Goal: Navigation & Orientation: Find specific page/section

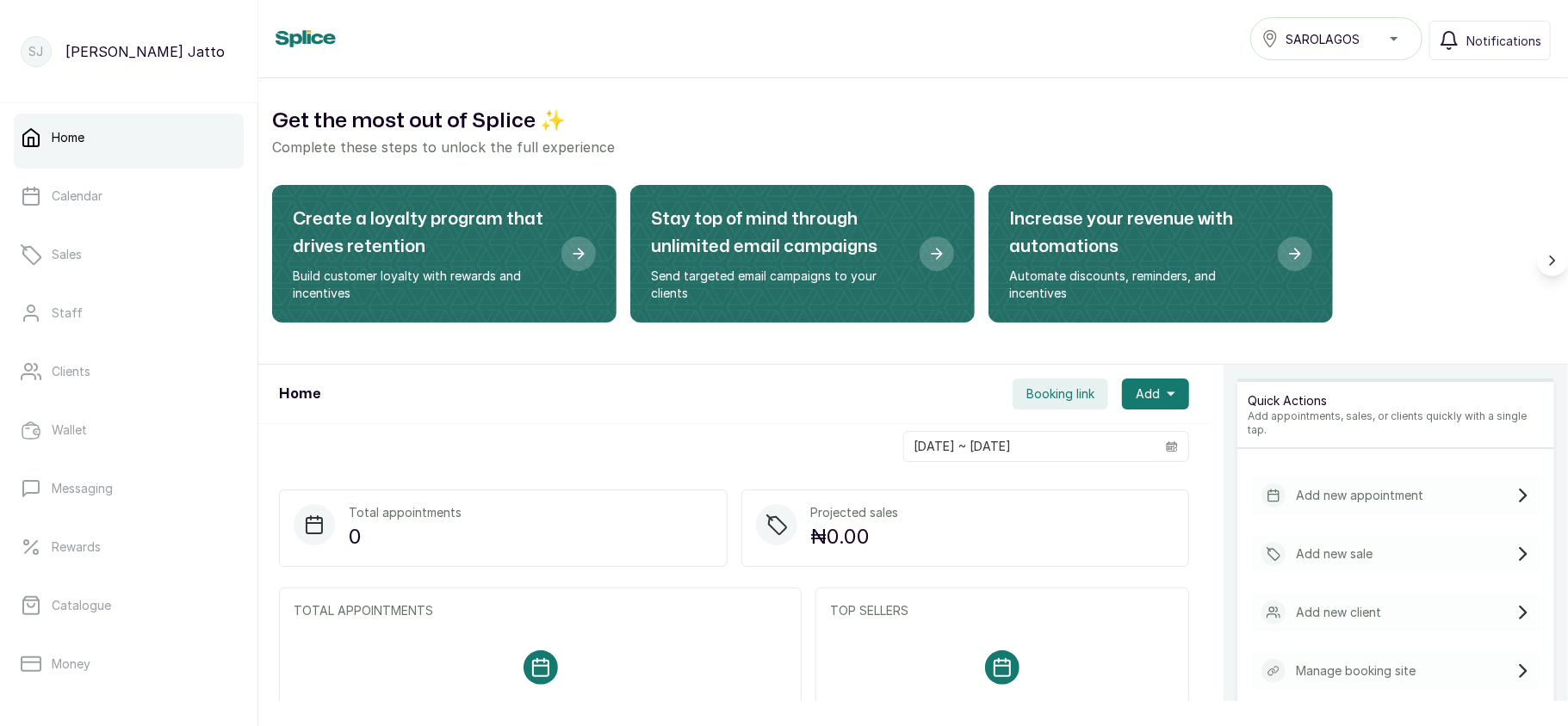
scroll to position [248, 0]
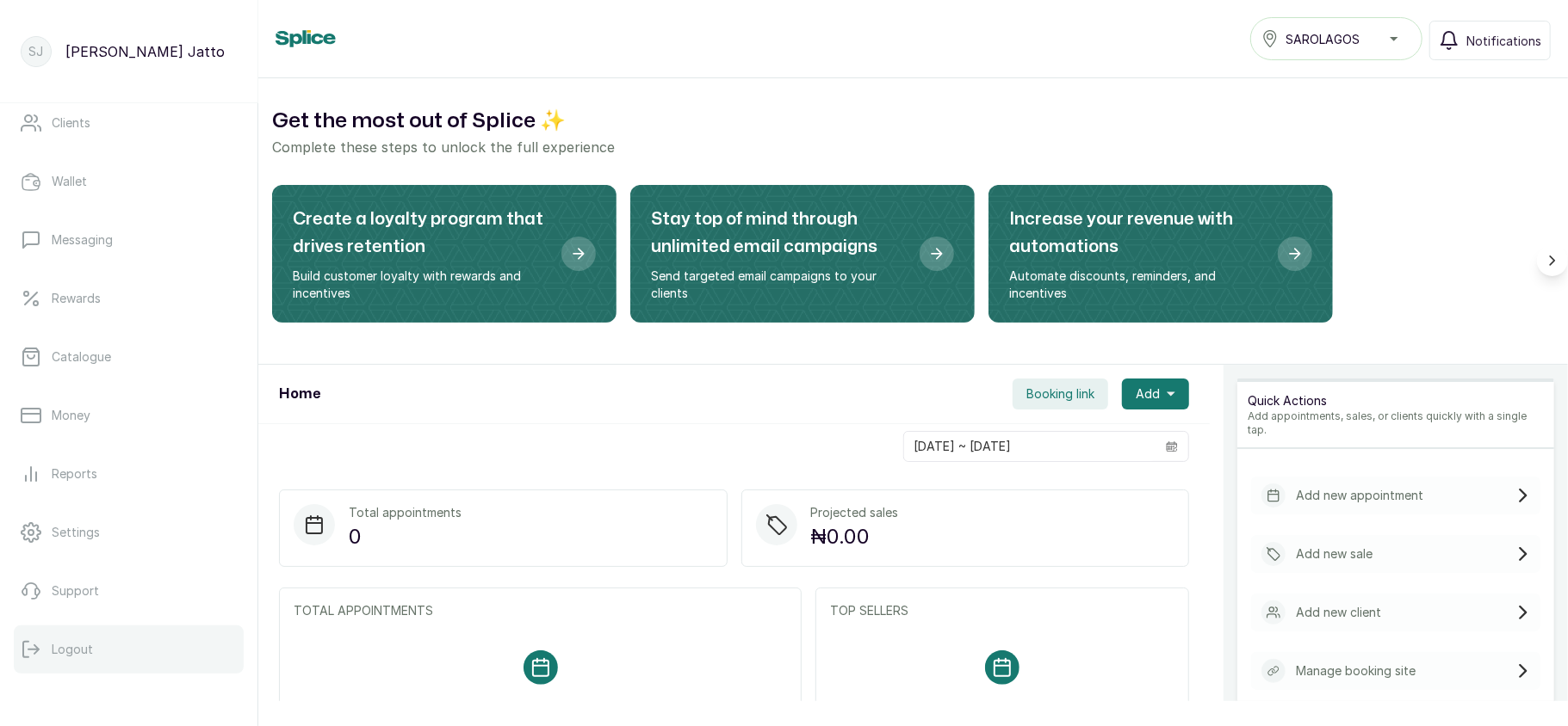
click at [76, 653] on p "Logout" at bounding box center [72, 650] width 42 height 17
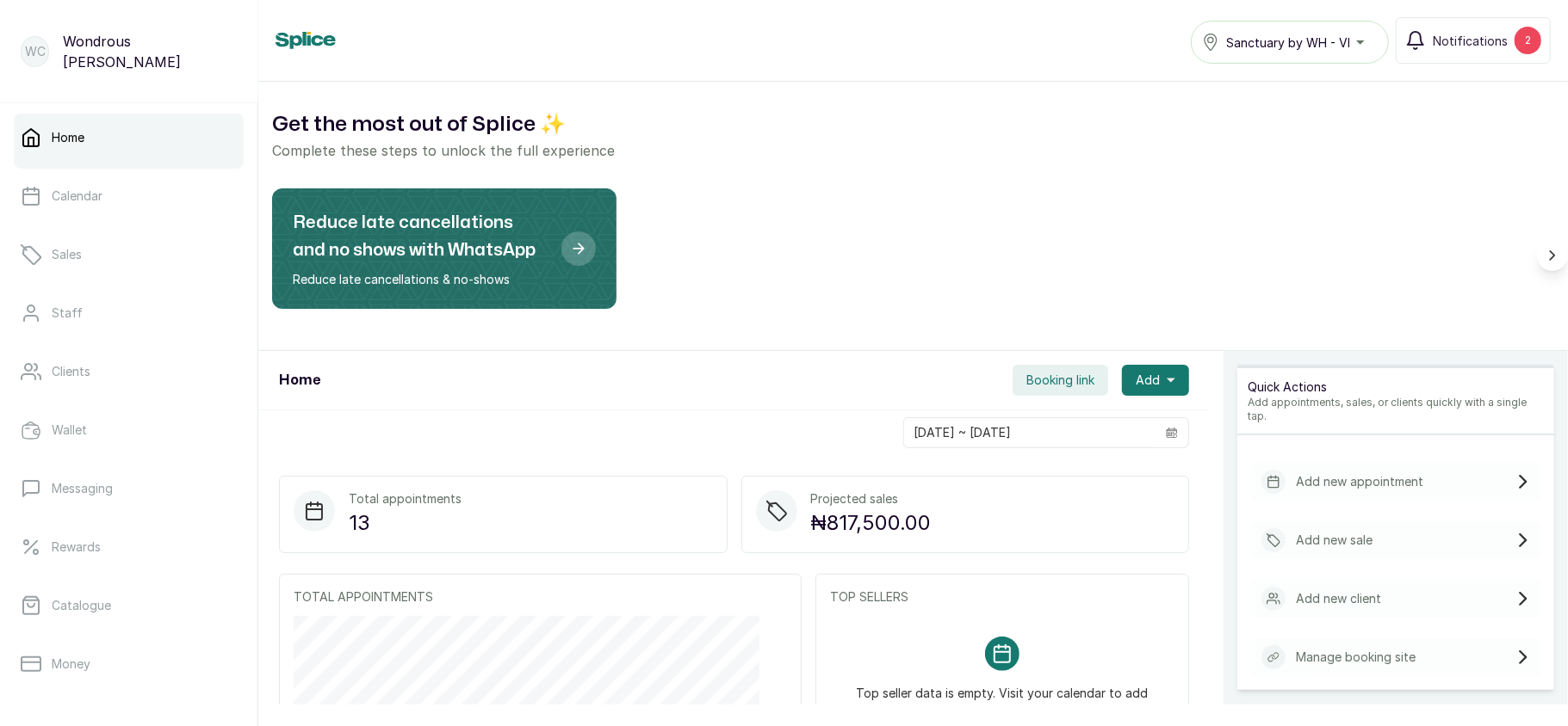
click at [1258, 44] on span "Sanctuary by WH - VI" at bounding box center [1288, 43] width 124 height 18
click at [1479, 29] on button "Notifications 2" at bounding box center [1473, 41] width 155 height 46
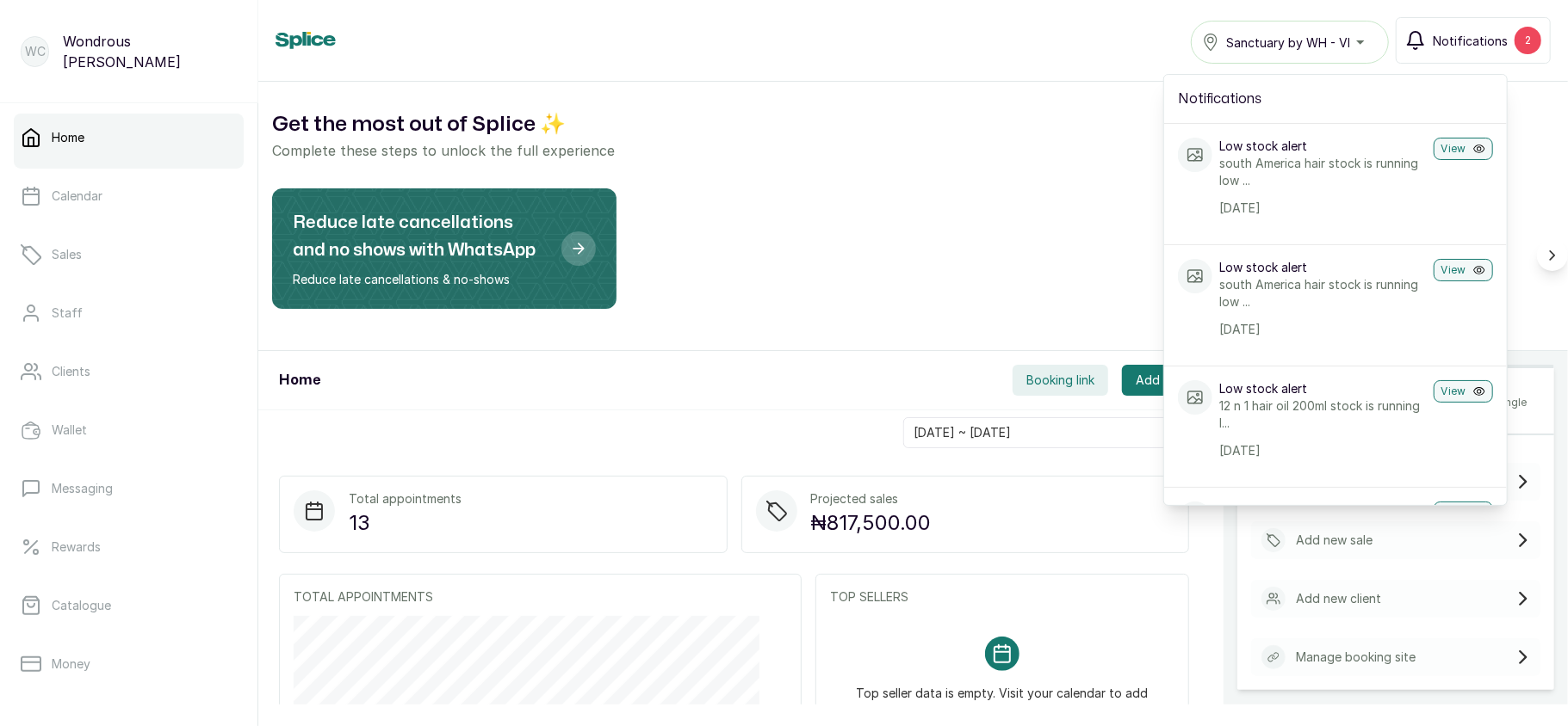
click at [1479, 29] on button "Notifications 2" at bounding box center [1473, 41] width 155 height 46
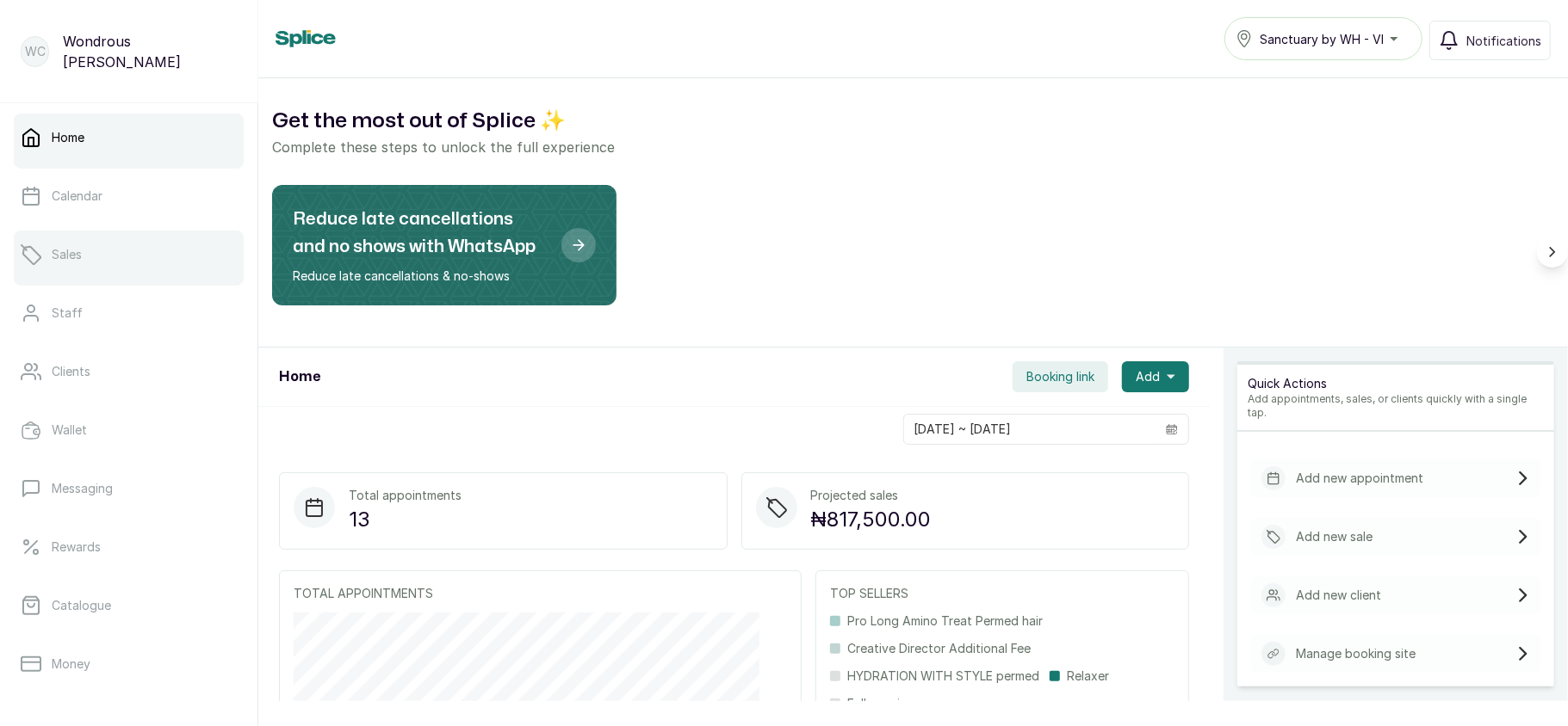
click at [168, 262] on link "Sales" at bounding box center [129, 255] width 230 height 48
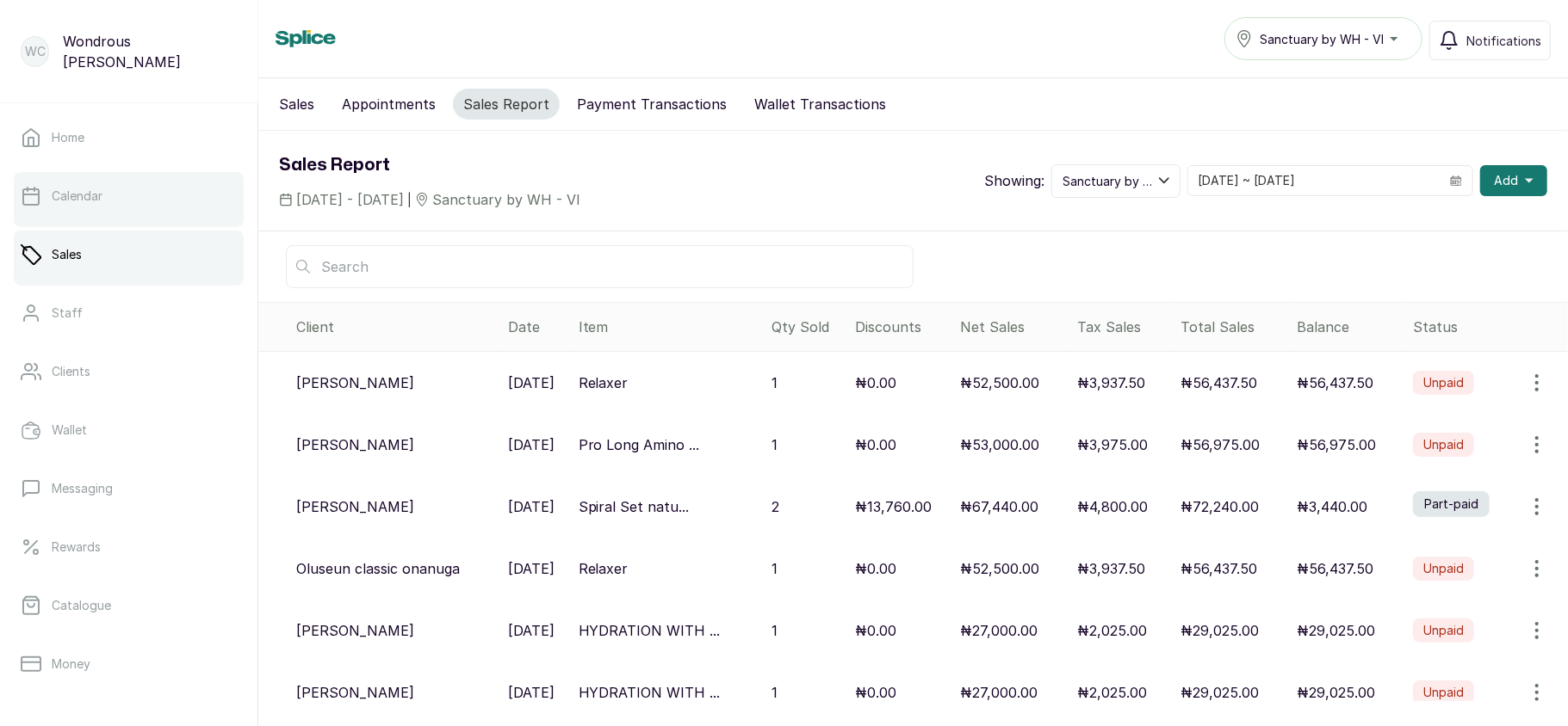
click at [62, 191] on p "Calendar" at bounding box center [76, 196] width 51 height 17
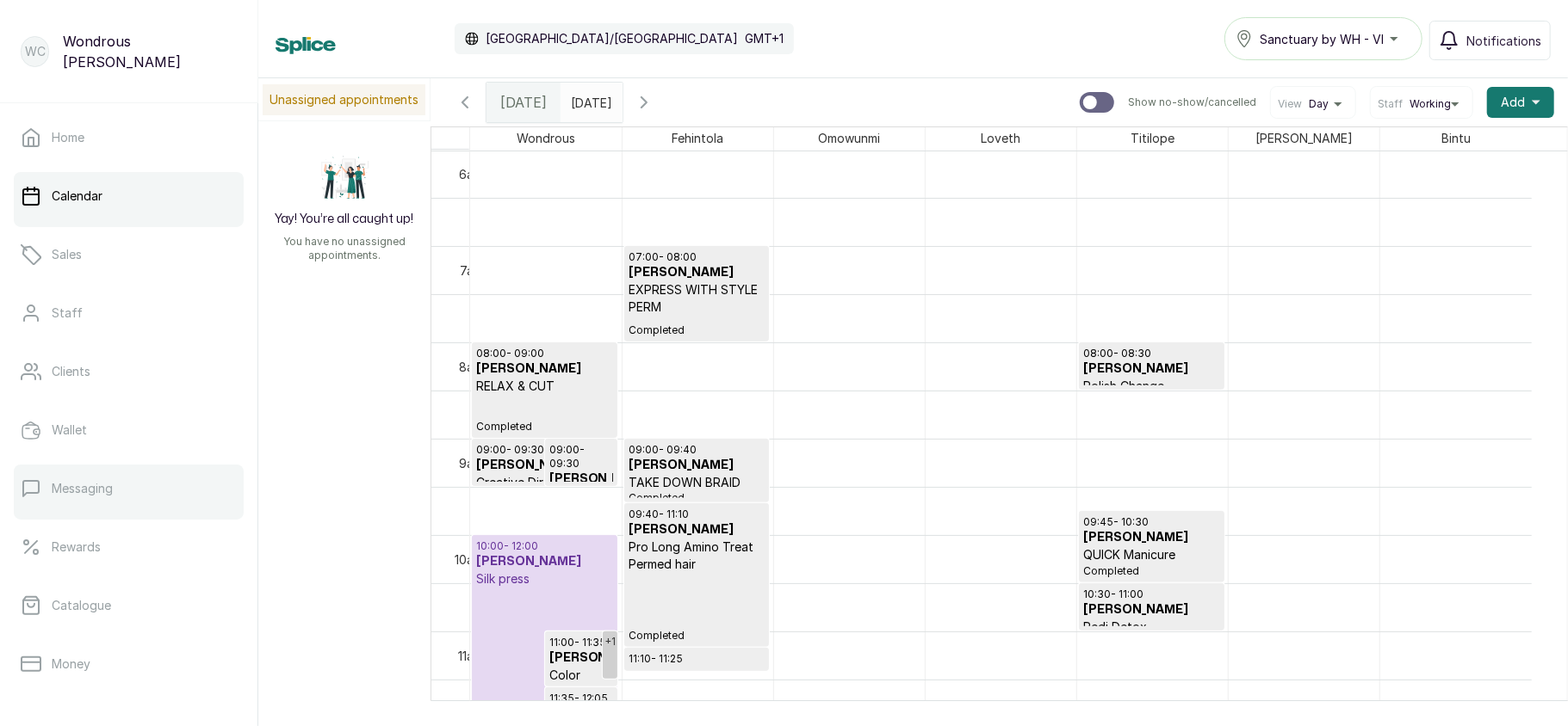
scroll to position [248, 0]
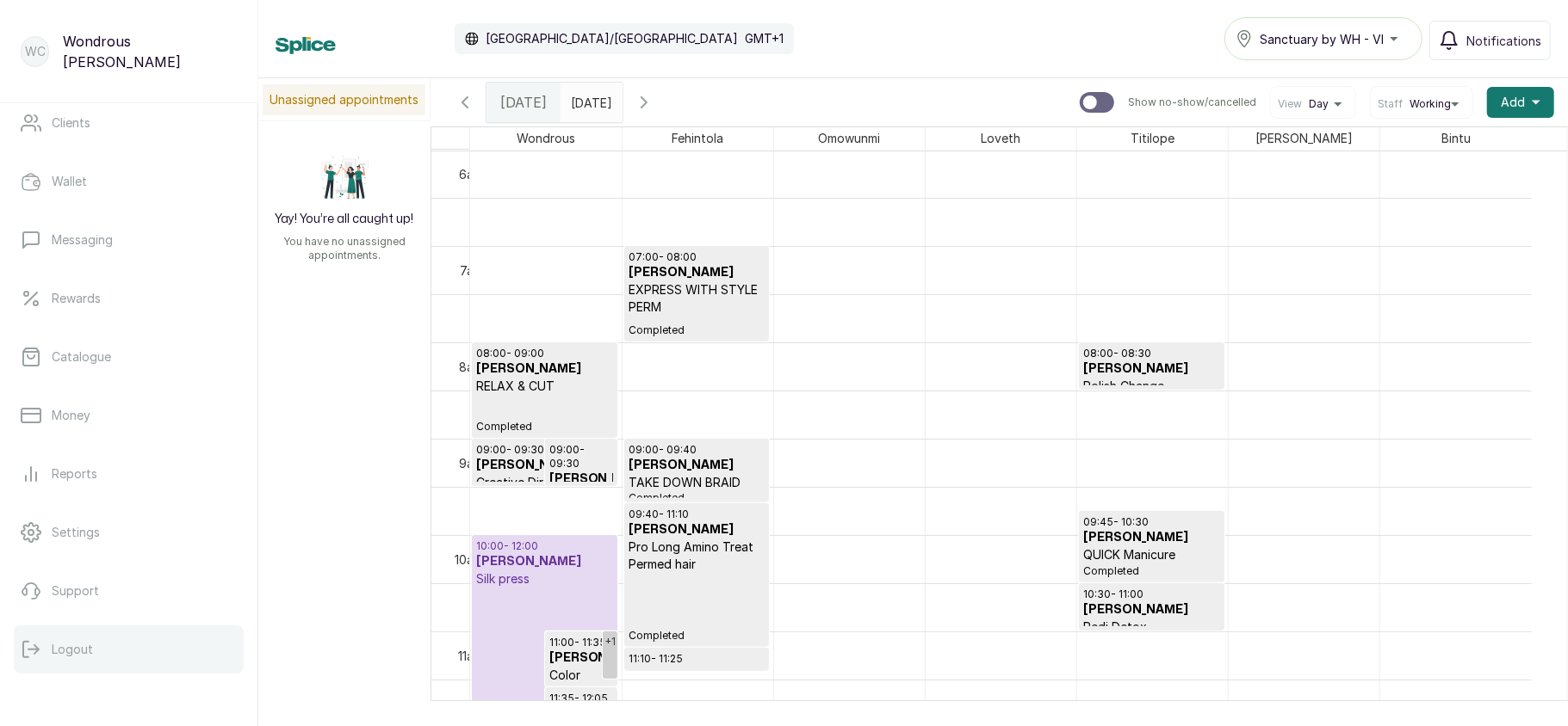
click at [82, 635] on button "Logout" at bounding box center [129, 650] width 230 height 48
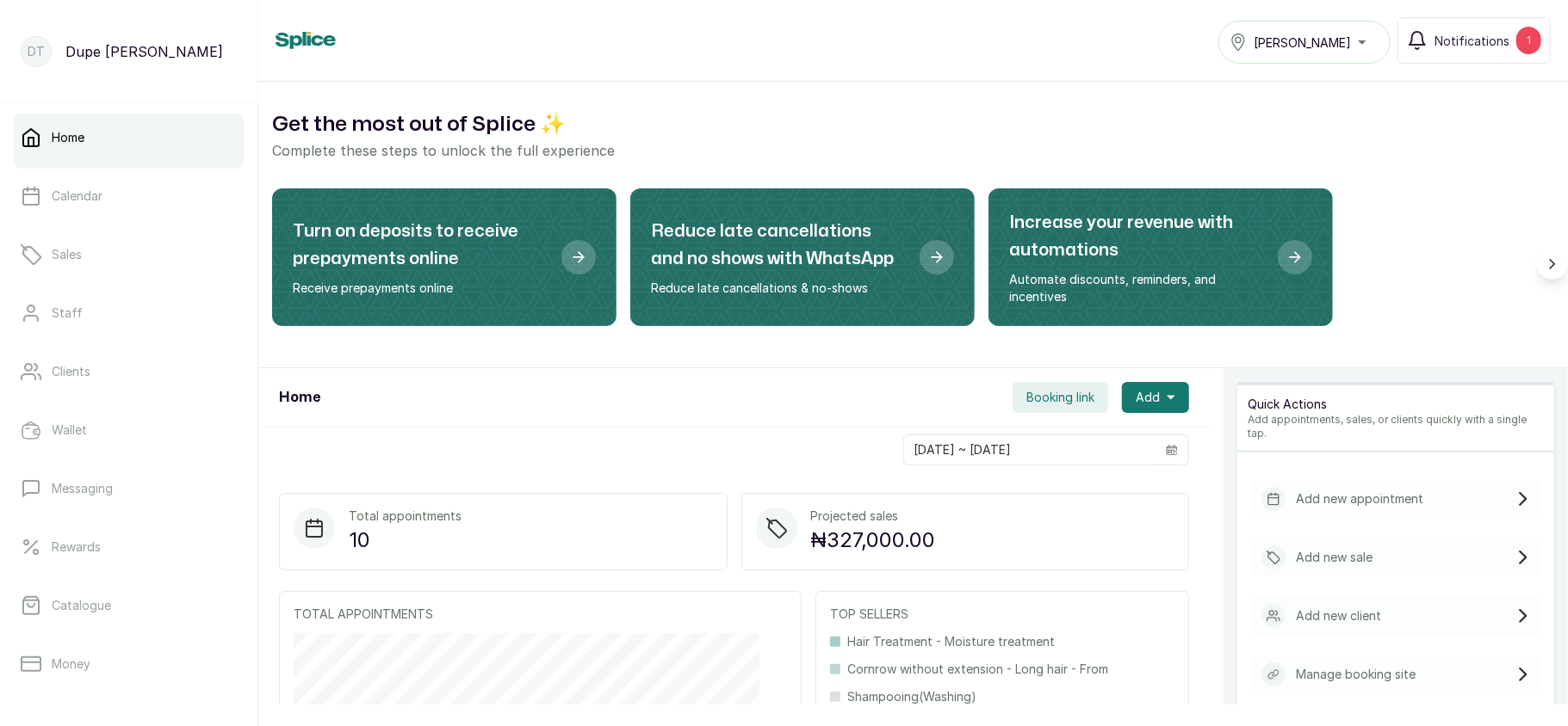
click at [1348, 49] on div "Tasala Ikoyi" at bounding box center [1304, 42] width 150 height 20
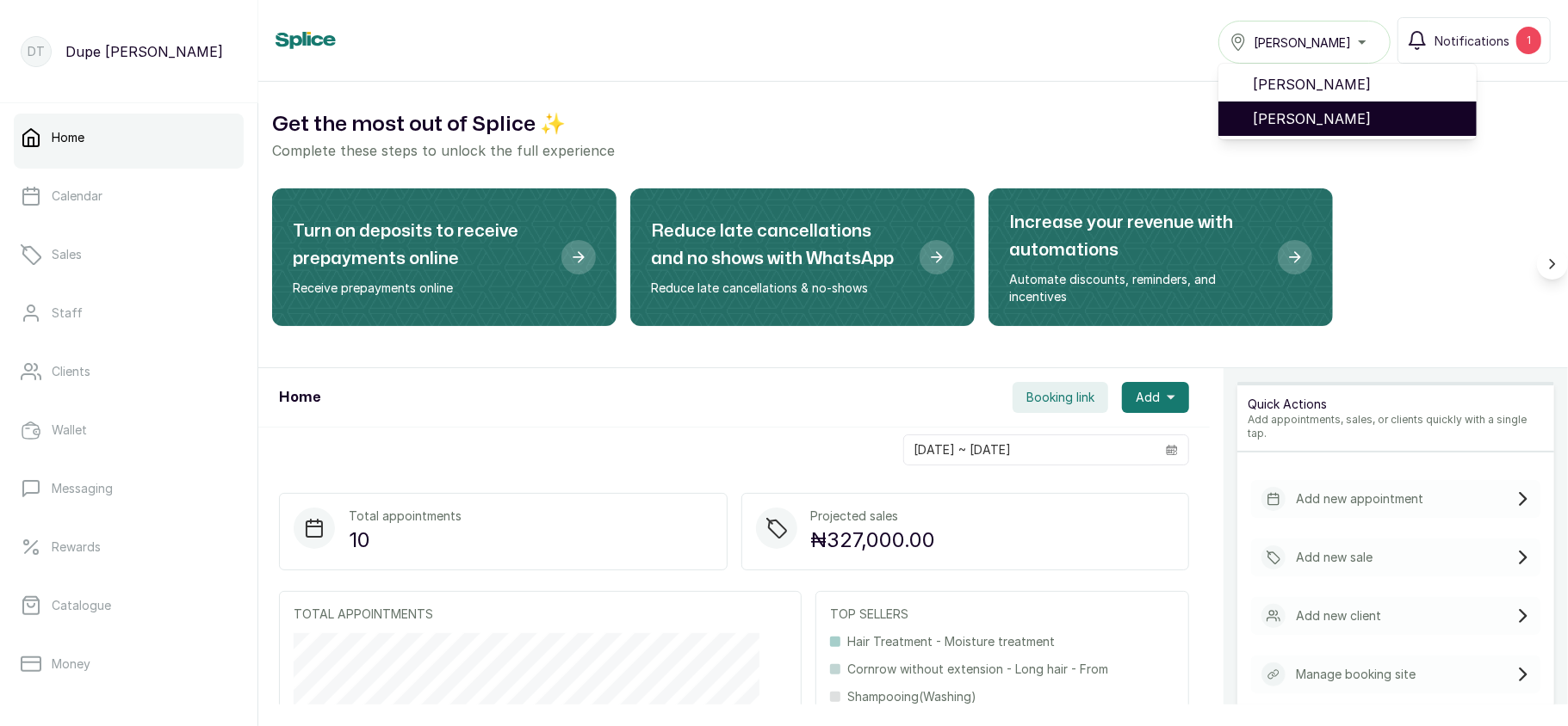
click at [1306, 105] on li "[PERSON_NAME]" at bounding box center [1347, 119] width 258 height 35
